Goal: Transaction & Acquisition: Purchase product/service

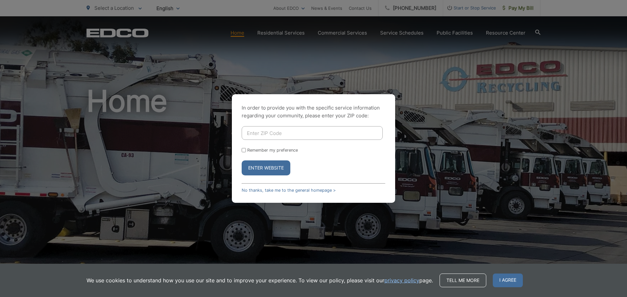
click at [275, 140] on form "Remember my preference Enter Website" at bounding box center [314, 150] width 144 height 49
click at [277, 136] on input "Enter ZIP Code" at bounding box center [312, 133] width 141 height 14
click at [242, 161] on button "Enter Website" at bounding box center [266, 168] width 49 height 15
drag, startPoint x: 238, startPoint y: 142, endPoint x: 160, endPoint y: 126, distance: 80.3
click at [171, 135] on div "In order to provide you with the specific service information regarding your co…" at bounding box center [313, 148] width 627 height 297
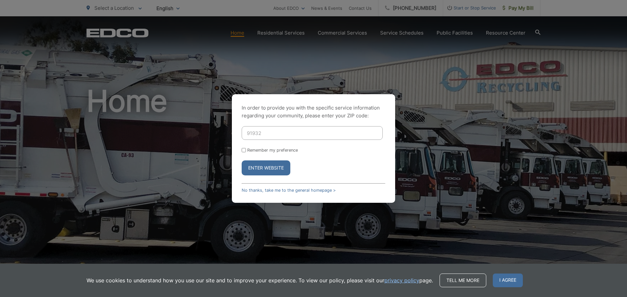
type input "91932"
click at [262, 168] on button "Enter Website" at bounding box center [266, 168] width 49 height 15
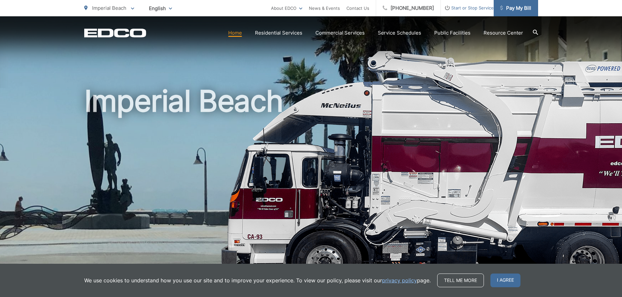
click at [523, 7] on span "Pay My Bill" at bounding box center [515, 8] width 31 height 8
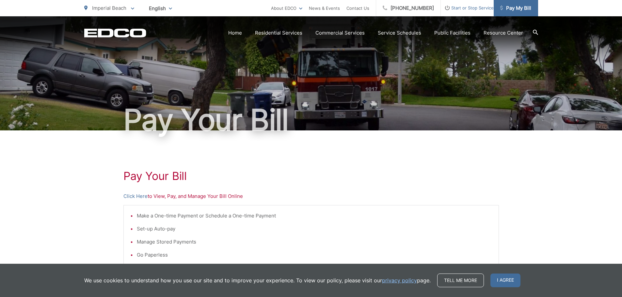
click at [528, 10] on span "Pay My Bill" at bounding box center [515, 8] width 31 height 8
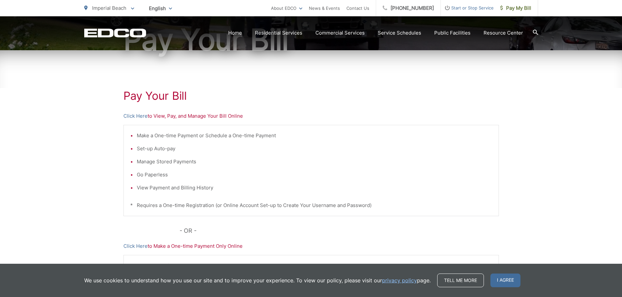
scroll to position [163, 0]
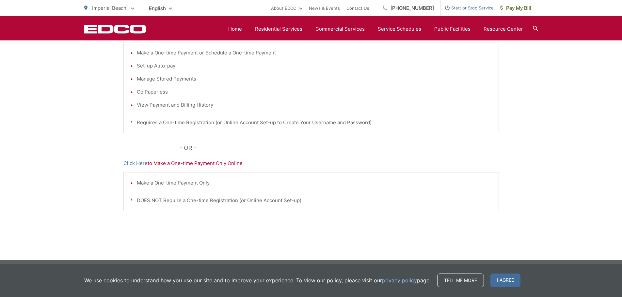
click at [204, 168] on div "Pay Your Bill Click Here to View, Pay, and Manage Your Bill Online Make a One-t…" at bounding box center [310, 113] width 375 height 293
click at [205, 163] on p "Click Here to Make a One-time Payment Only Online" at bounding box center [310, 164] width 375 height 8
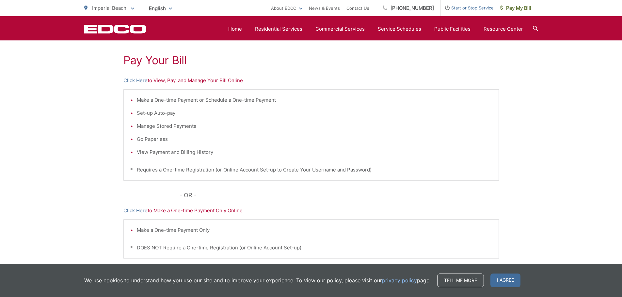
scroll to position [65, 0]
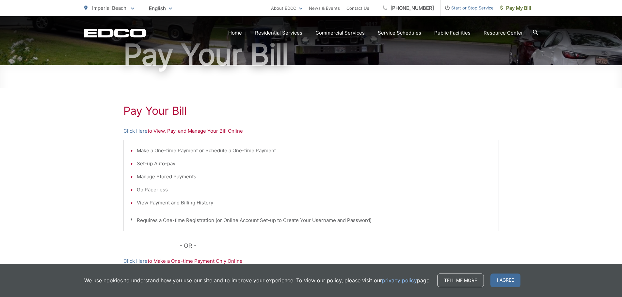
click at [256, 130] on p "Click Here to View, Pay, and Manage Your Bill Online" at bounding box center [310, 131] width 375 height 8
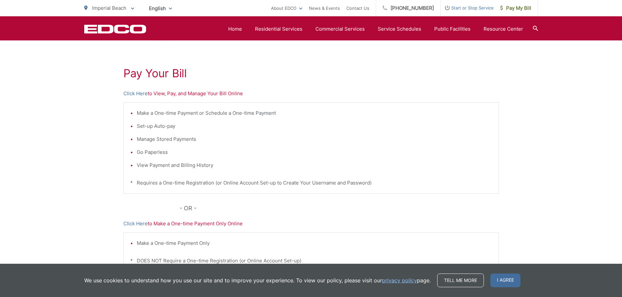
scroll to position [102, 0]
click at [141, 96] on link "Click Here" at bounding box center [135, 95] width 24 height 8
